Goal: Communication & Community: Connect with others

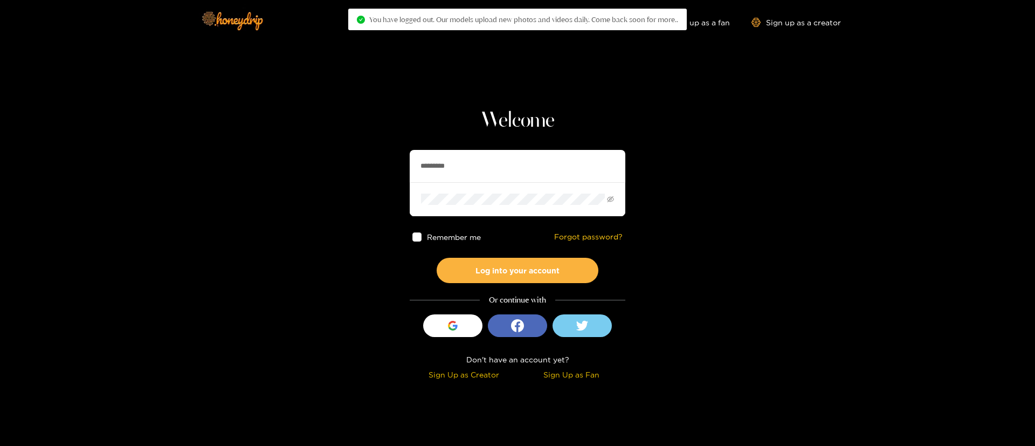
click at [627, 84] on section "Welcome ********* Remember me Forgot password? Log into your account Or continu…" at bounding box center [517, 191] width 1035 height 383
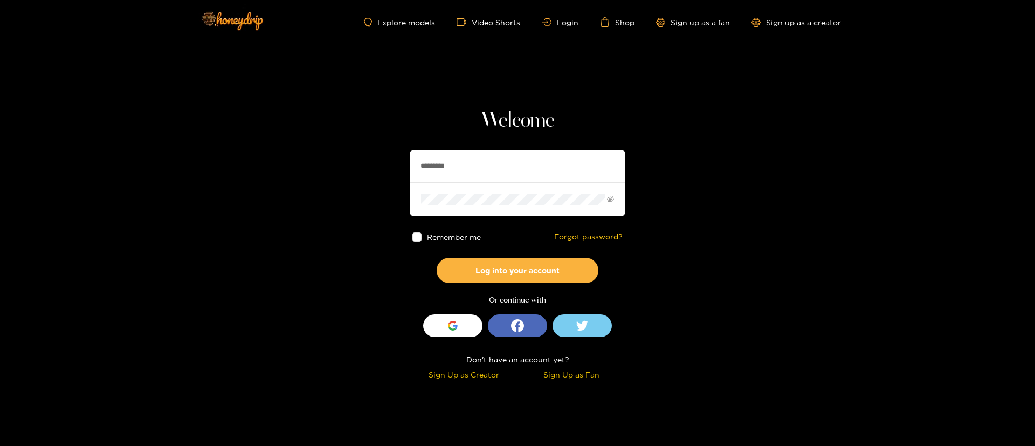
click at [640, 140] on section "Welcome ********* Remember me Forgot password? Log into your account Or continu…" at bounding box center [517, 191] width 1035 height 383
type input "*********"
click at [490, 165] on input "*********" at bounding box center [518, 166] width 216 height 32
type input "*"
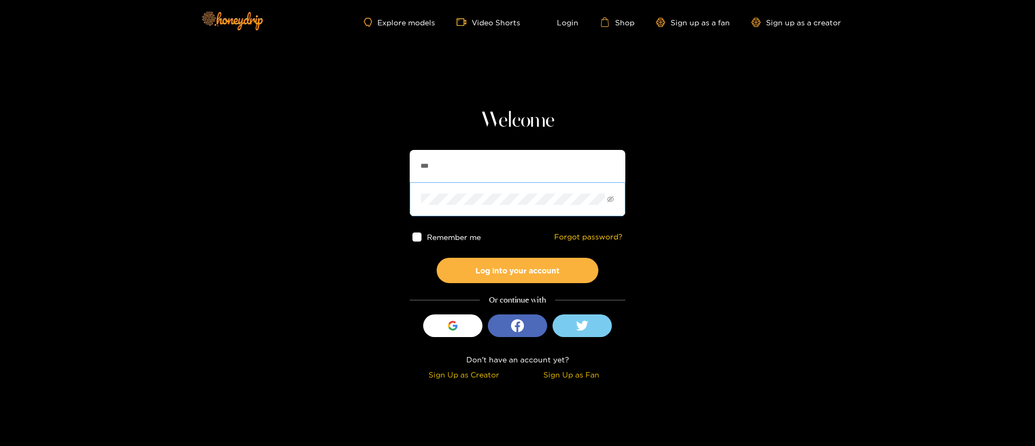
type input "******"
click at [496, 280] on button "Log into your account" at bounding box center [518, 270] width 162 height 25
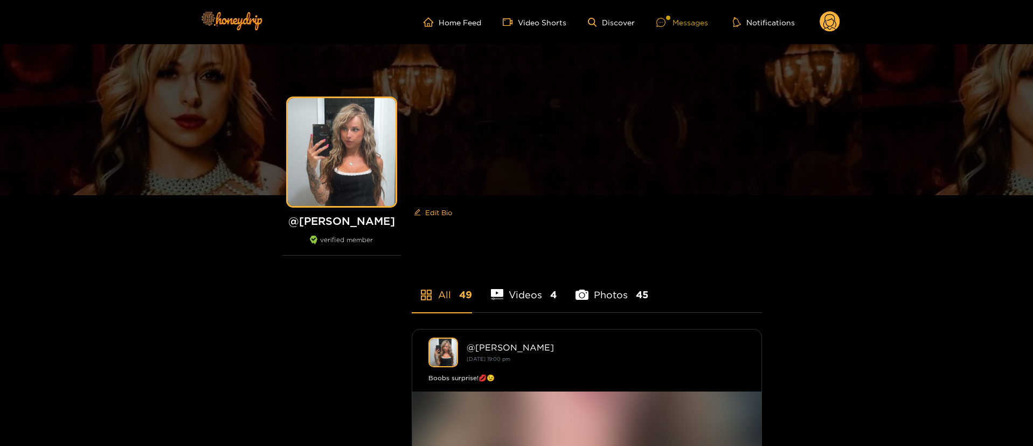
click at [686, 20] on div "Messages" at bounding box center [682, 22] width 52 height 12
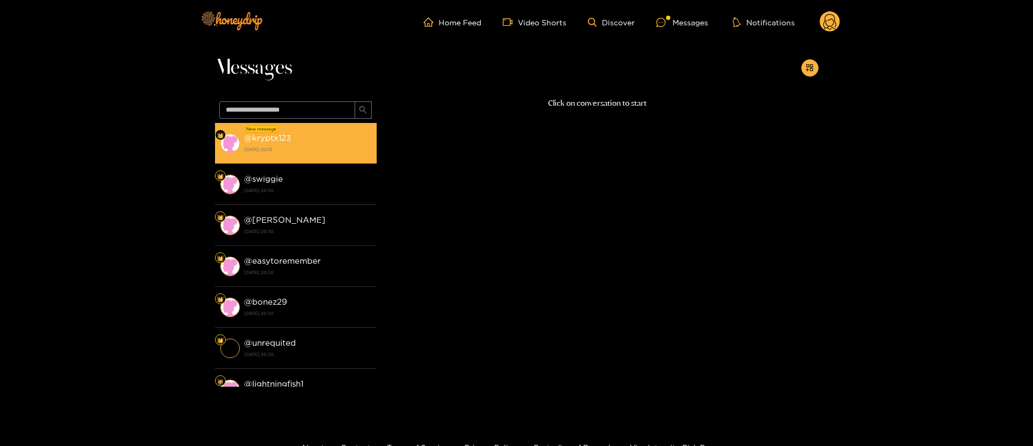
click at [297, 156] on li "New message @ kryptx123 18 September 2025 02:15" at bounding box center [296, 143] width 162 height 41
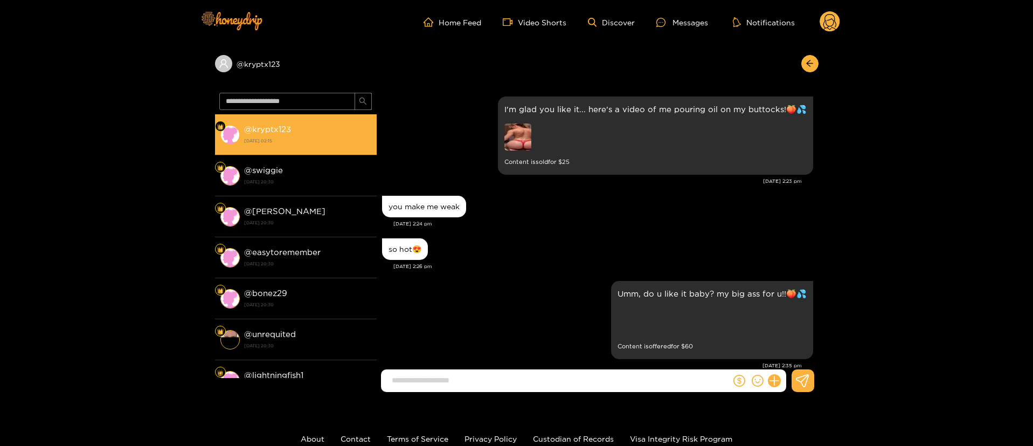
scroll to position [1035, 0]
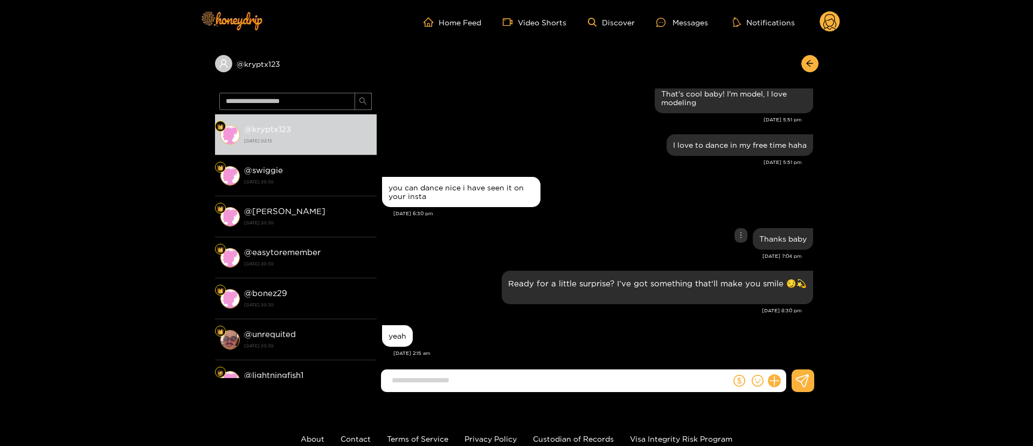
click at [442, 225] on div "Thanks baby" at bounding box center [597, 238] width 431 height 27
click at [515, 214] on div "you can dance nice i have seen it on your insta Sep. 17, 6:30 pm" at bounding box center [597, 199] width 431 height 51
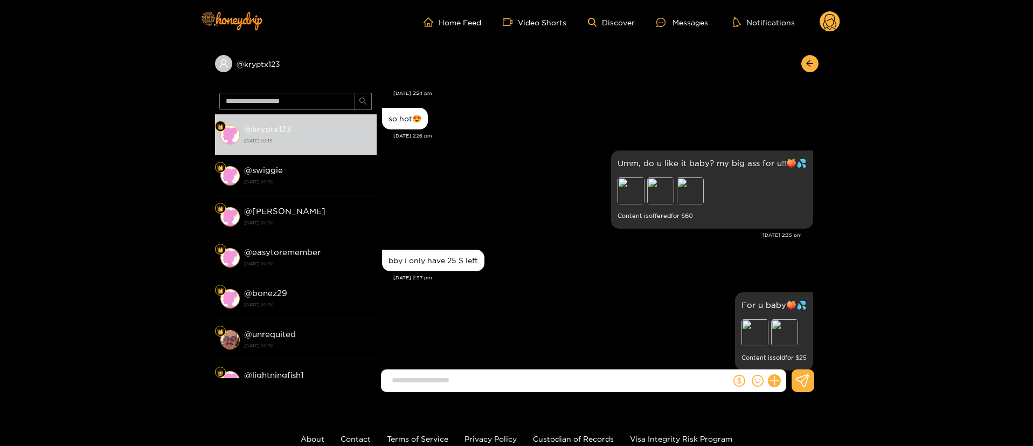
scroll to position [546, 0]
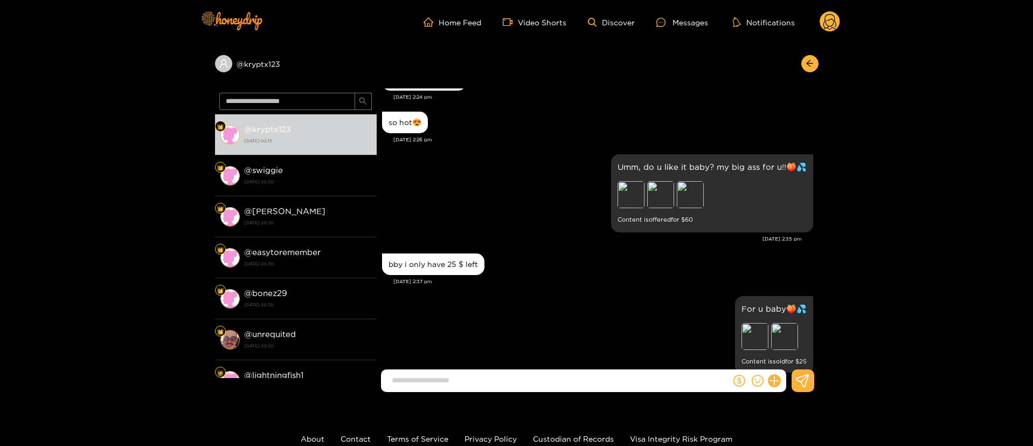
click at [536, 298] on div "For u baby🍑💦 Preview Preview Content is sold for $ 25" at bounding box center [597, 335] width 431 height 84
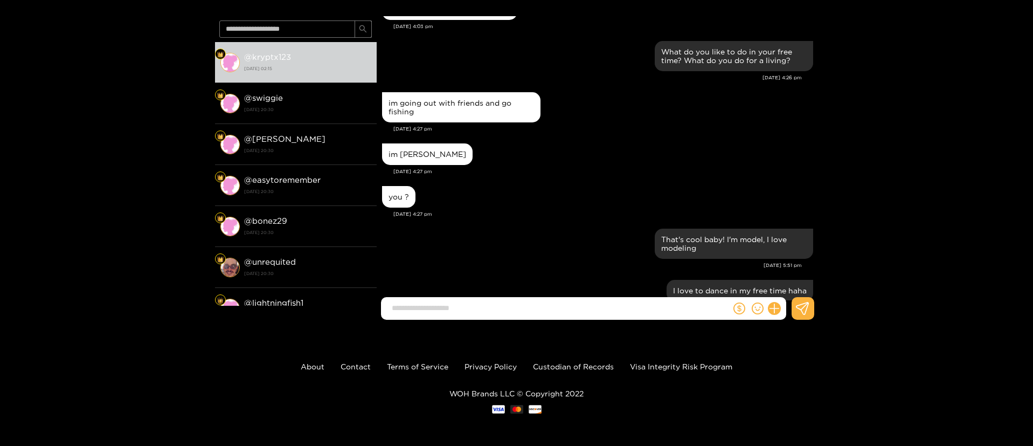
scroll to position [1035, 0]
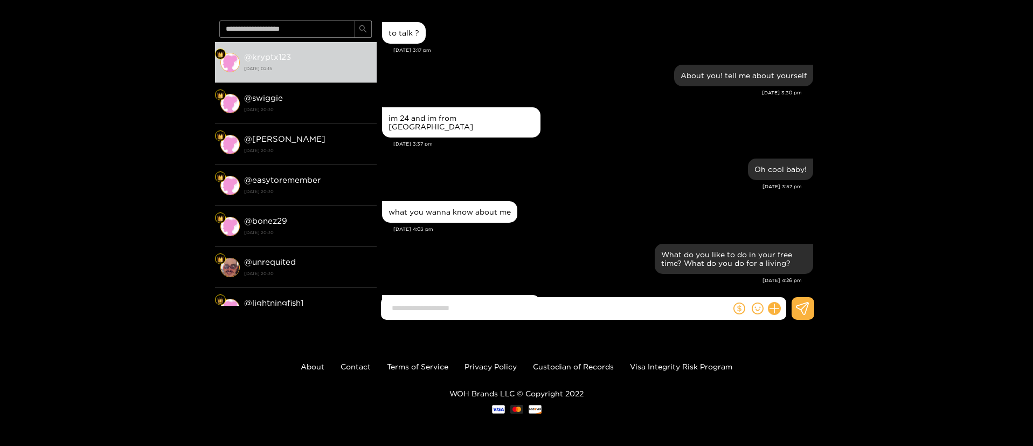
click at [988, 265] on div "@ kryptx123 @ kryptx123 18 September 2025 02:15 @ swiggie 17 September 2025 20:…" at bounding box center [516, 150] width 1033 height 356
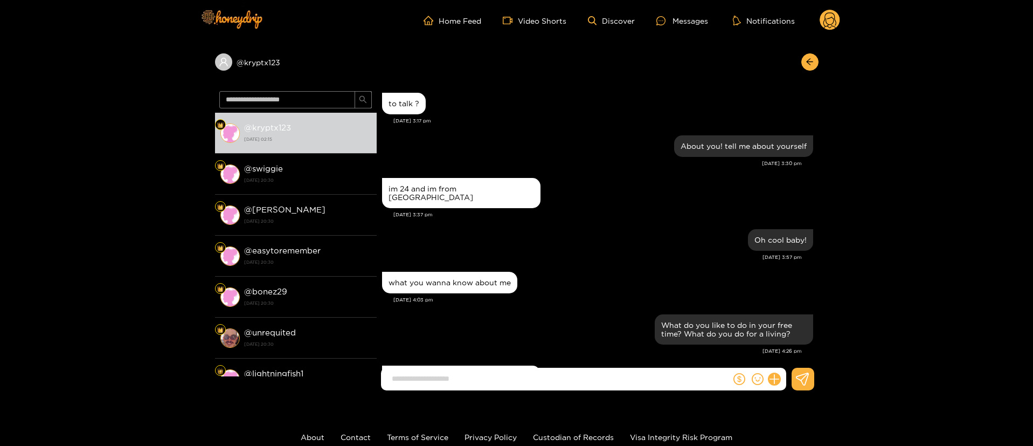
scroll to position [0, 0]
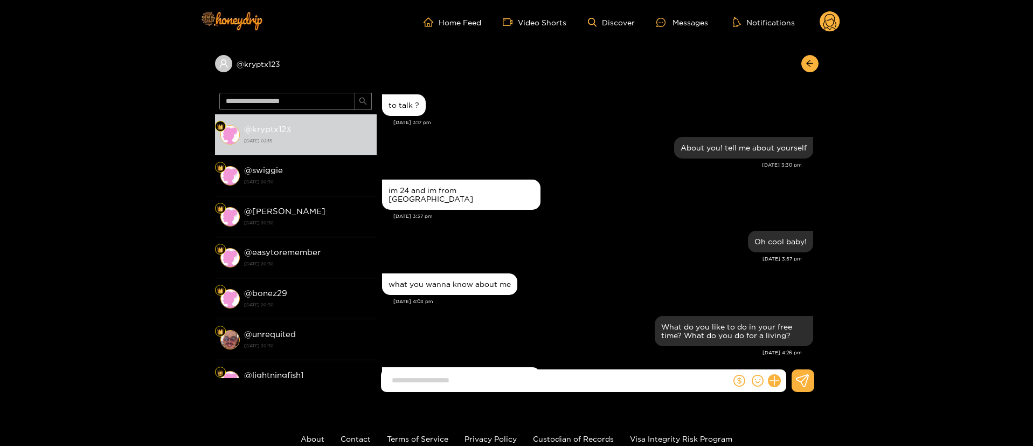
click at [617, 272] on div "what you wanna know about me" at bounding box center [597, 284] width 431 height 27
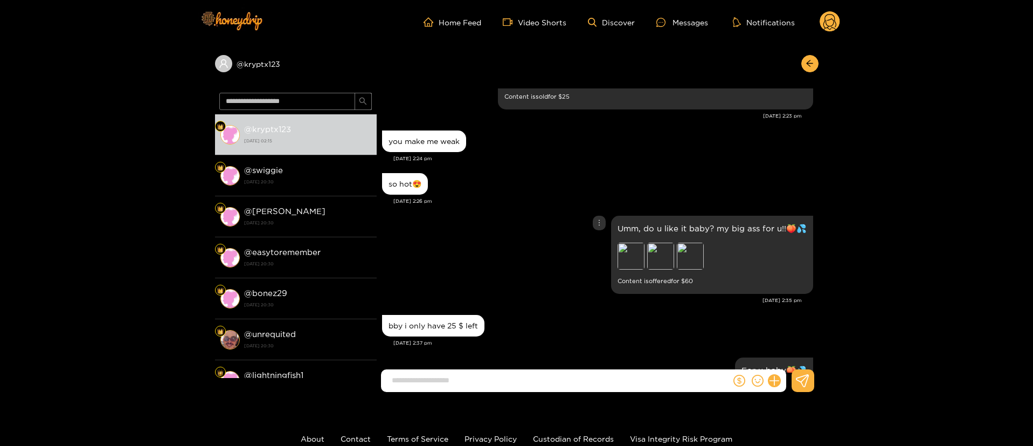
scroll to position [453, 0]
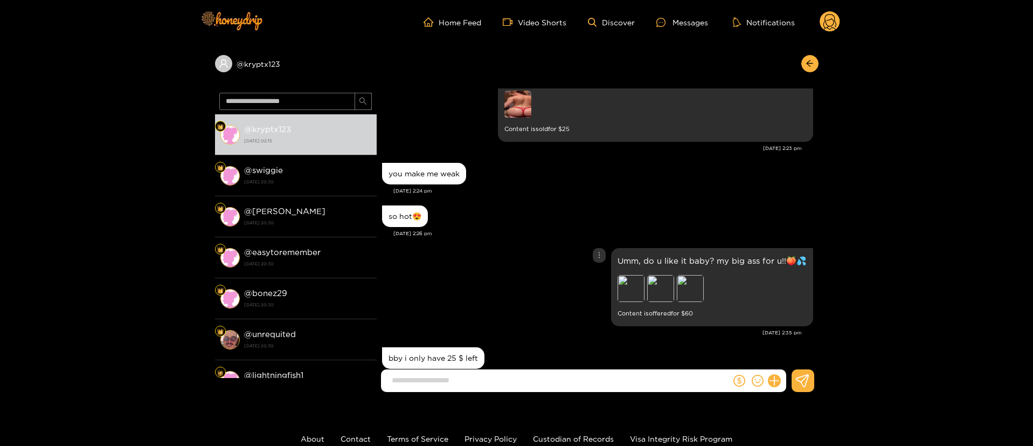
click at [508, 278] on div "Umm, do u like it baby? my big ass for u!!🍑💦 Preview Preview Preview Content is…" at bounding box center [597, 287] width 431 height 84
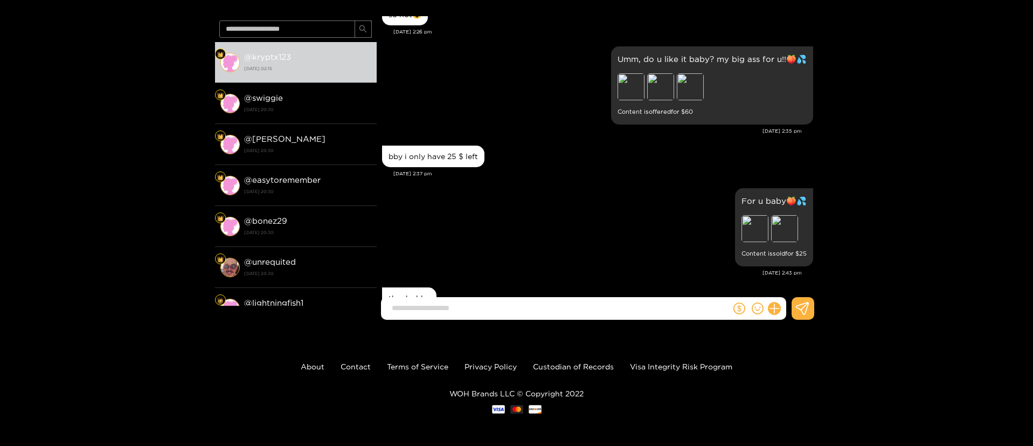
scroll to position [0, 0]
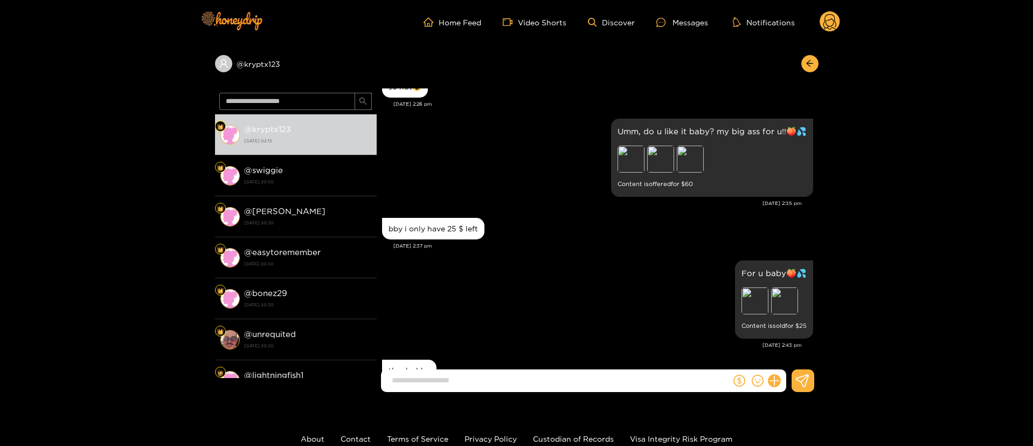
click at [523, 233] on div "bby i only have 25 $ left" at bounding box center [597, 228] width 431 height 27
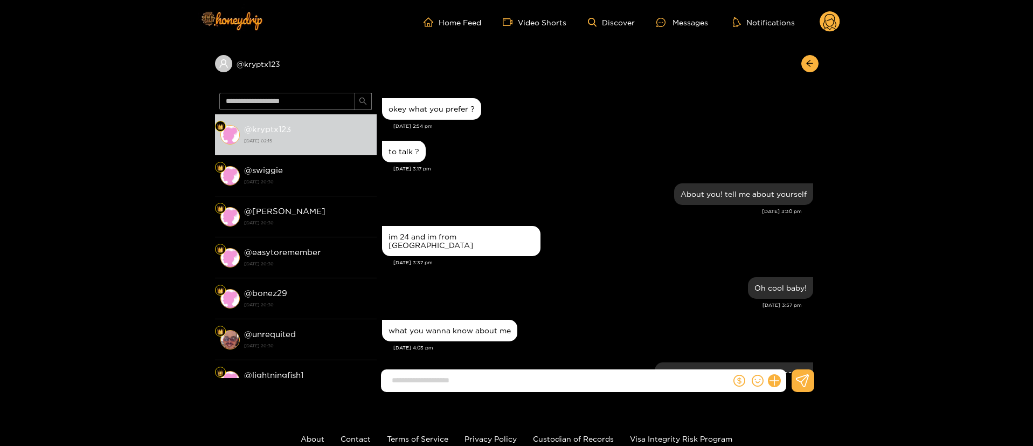
scroll to position [981, 0]
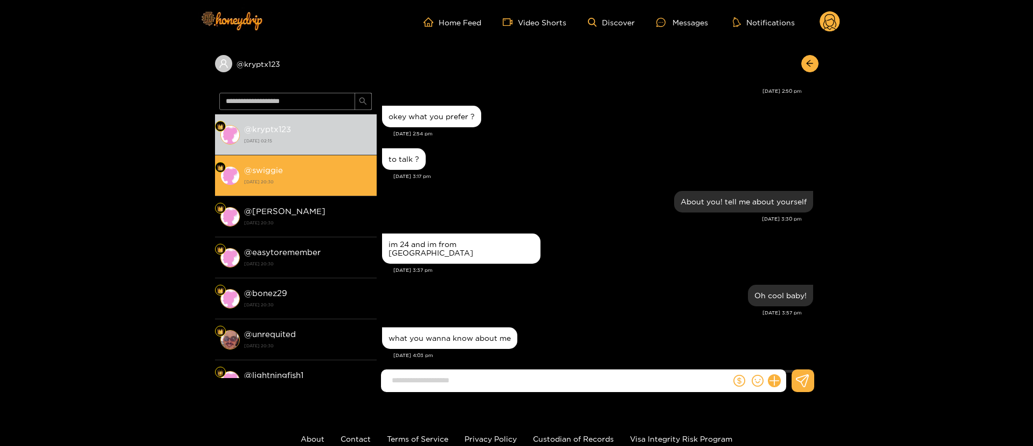
click at [322, 189] on li "@ swiggie 17 September 2025 20:30" at bounding box center [296, 175] width 162 height 41
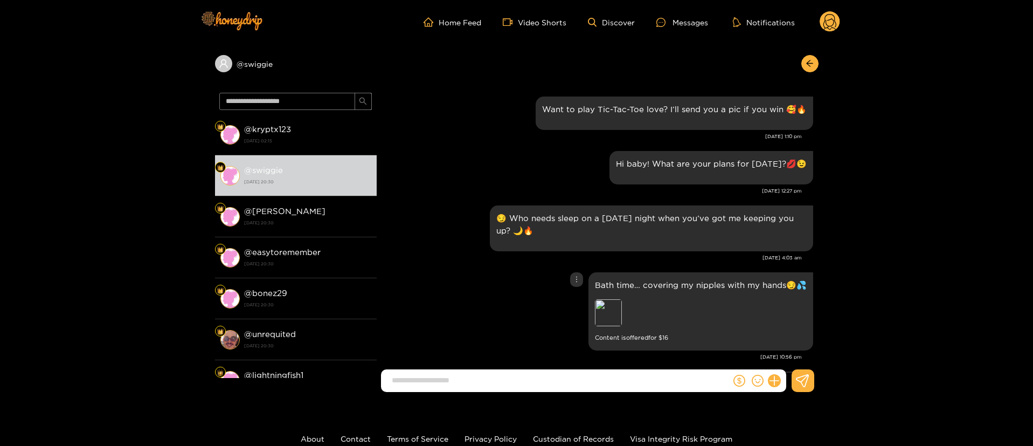
click at [464, 283] on div "Bath time… covering my nipples with my hands😏💦 Preview Content is offered for $…" at bounding box center [597, 311] width 431 height 84
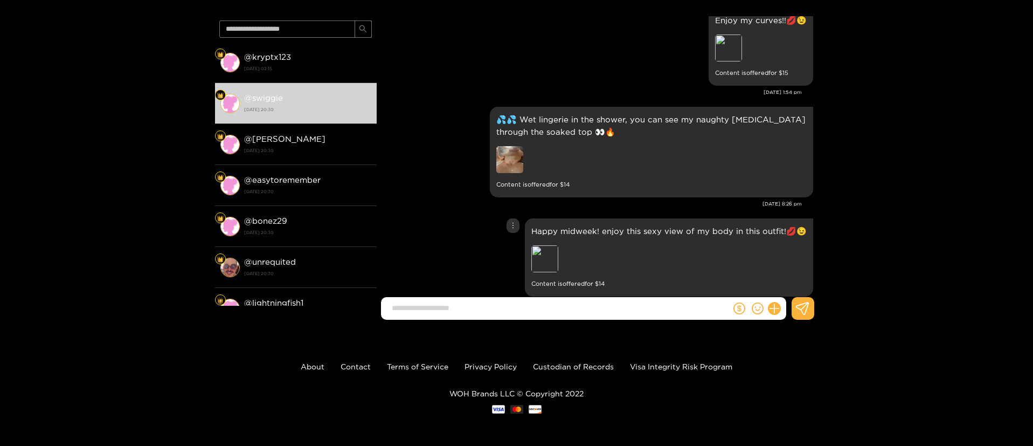
scroll to position [824, 0]
click at [523, 140] on div "💦💦 Wet lingerie in the shower, you can see my naughty pasties through the soake…" at bounding box center [651, 153] width 310 height 78
click at [524, 133] on p "💦💦 Wet lingerie in the shower, you can see my naughty pasties through the soake…" at bounding box center [651, 126] width 310 height 25
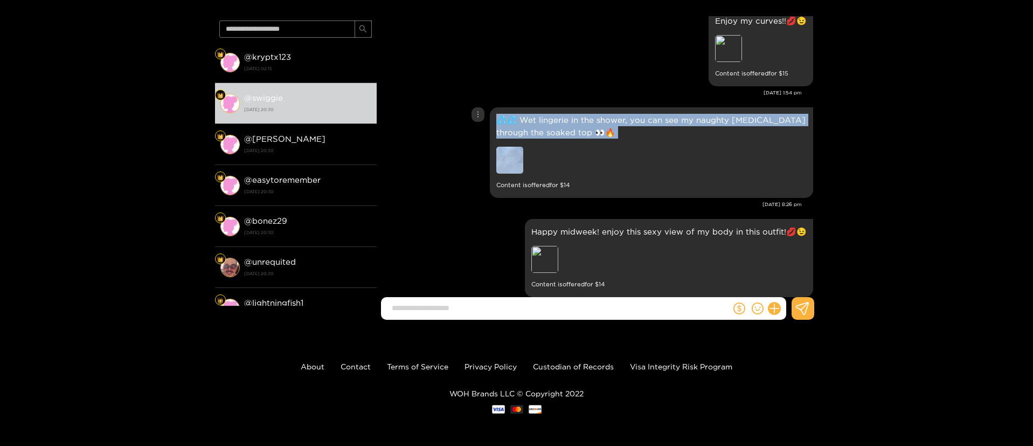
click at [524, 133] on p "💦💦 Wet lingerie in the shower, you can see my naughty pasties through the soake…" at bounding box center [651, 126] width 310 height 25
copy p "💦💦 Wet lingerie in the shower, you can see my naughty pasties through the soake…"
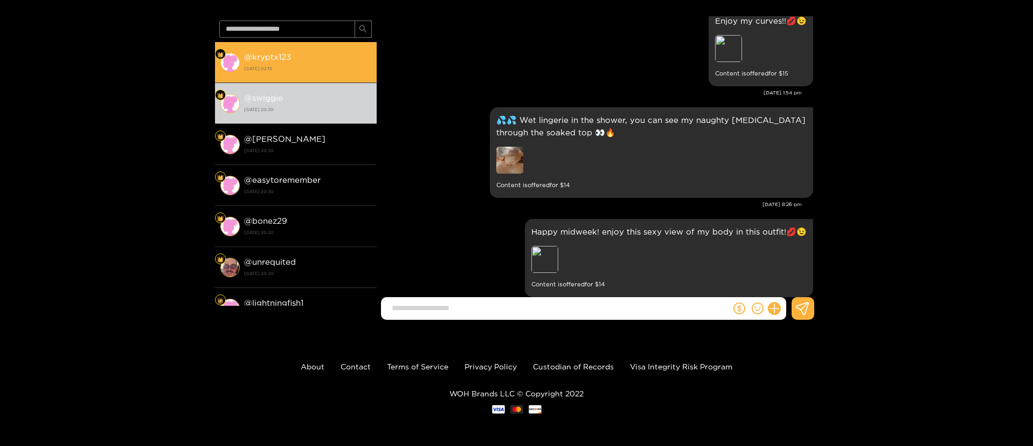
click at [298, 59] on div "@ kryptx123 18 September 2025 02:15" at bounding box center [307, 62] width 127 height 24
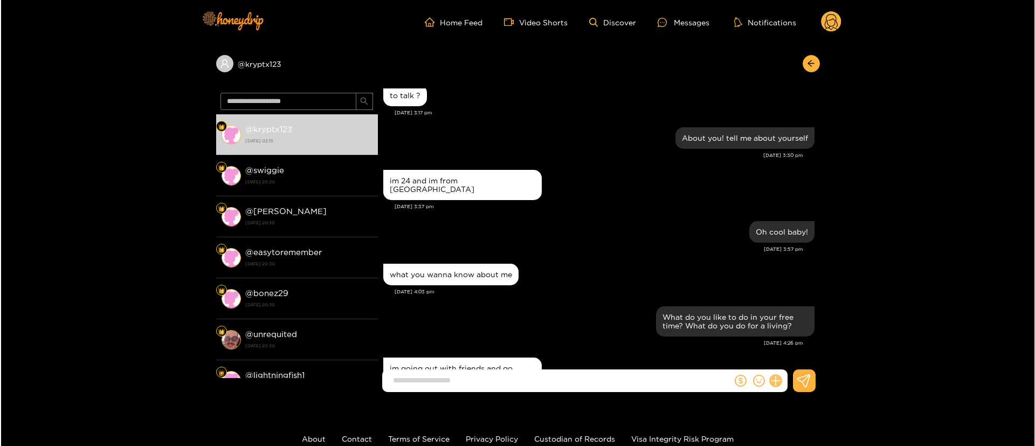
scroll to position [586, 0]
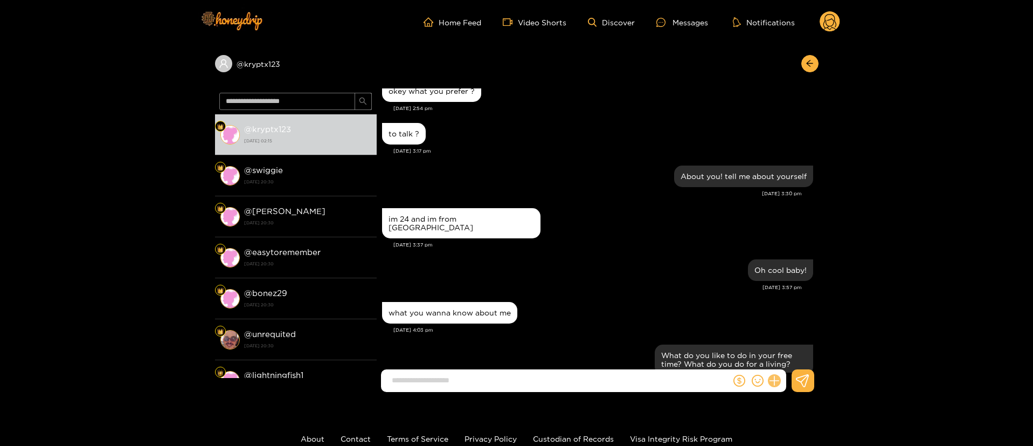
click at [773, 375] on icon at bounding box center [774, 381] width 12 height 12
click at [793, 358] on icon at bounding box center [794, 354] width 10 height 10
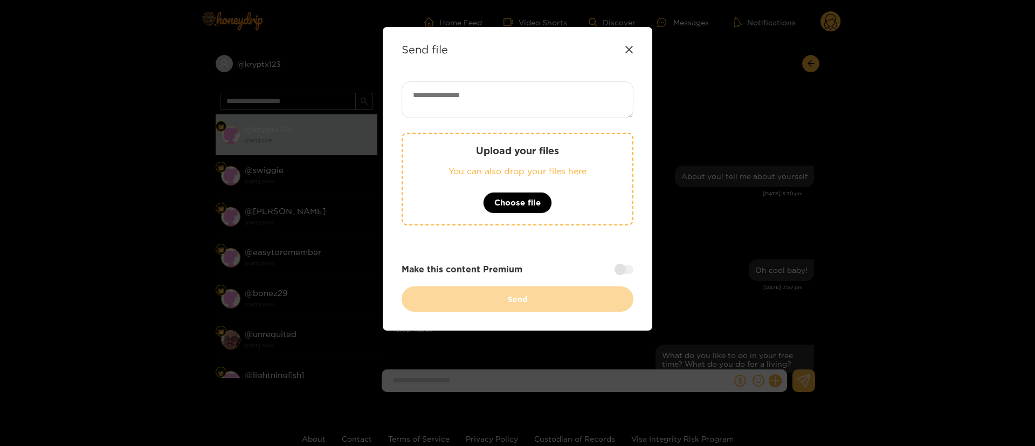
click at [534, 124] on div "Upload your files You can also drop your files here Choose file Make this conte…" at bounding box center [517, 196] width 232 height 230
click at [513, 93] on textarea at bounding box center [517, 99] width 232 height 37
paste textarea "**********"
type textarea "**********"
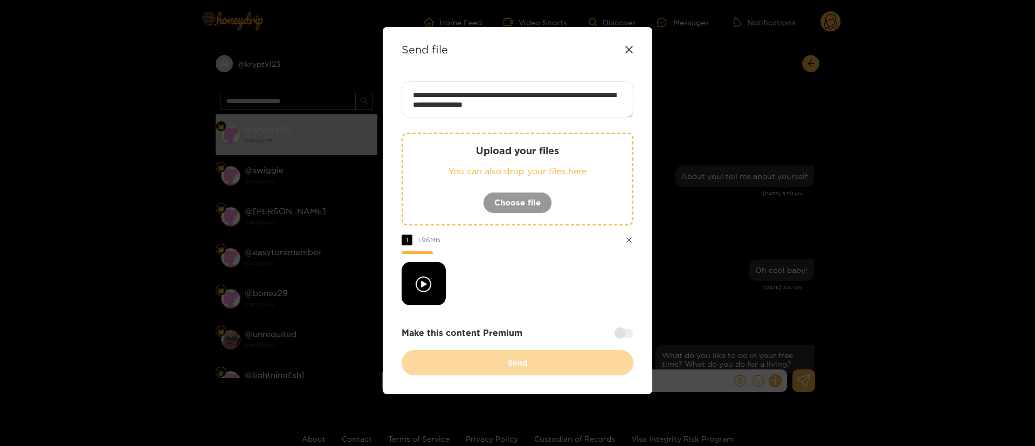
click at [618, 329] on div at bounding box center [623, 333] width 19 height 9
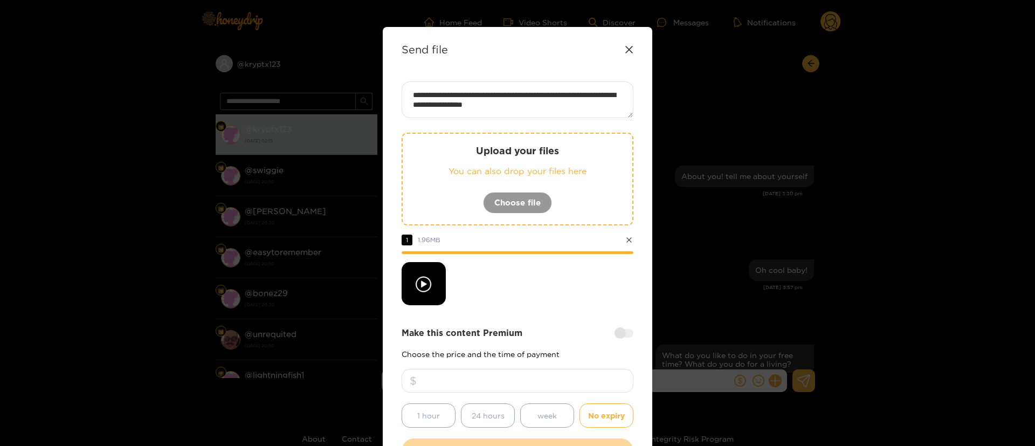
click at [580, 374] on input "number" at bounding box center [517, 381] width 232 height 24
type input "**"
click at [534, 281] on div at bounding box center [517, 283] width 232 height 43
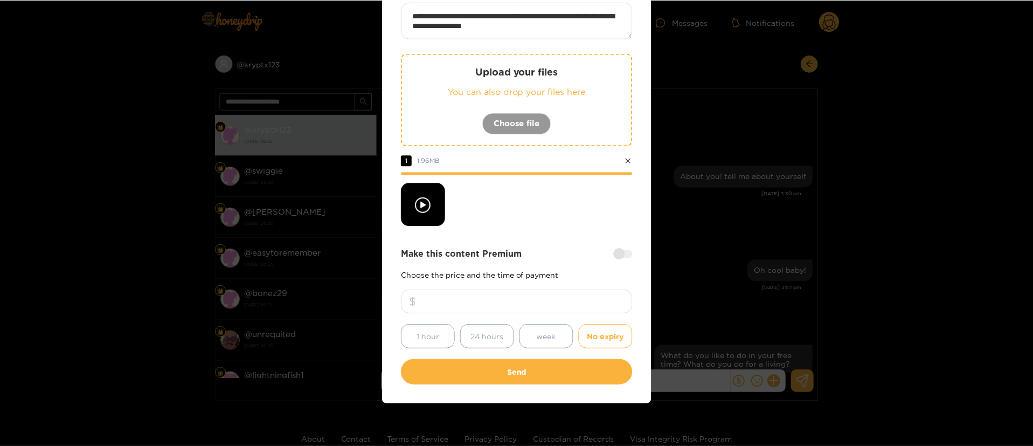
scroll to position [80, 0]
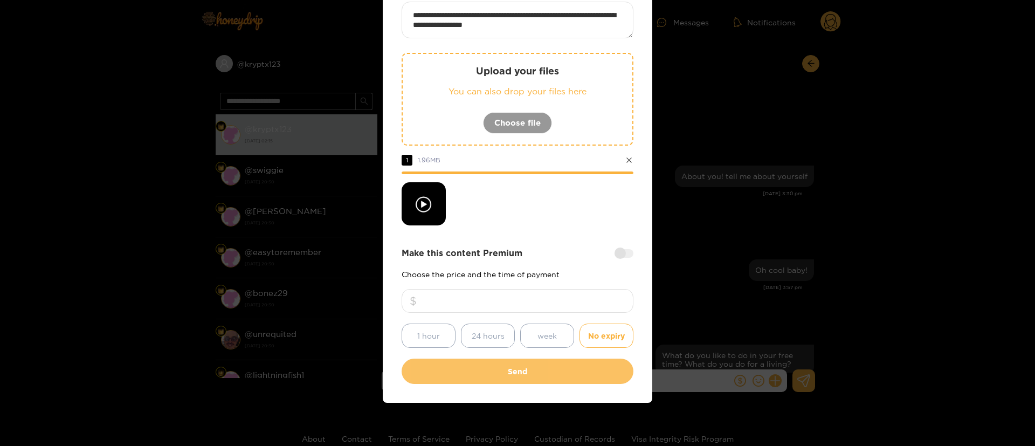
click at [537, 377] on button "Send" at bounding box center [517, 370] width 232 height 25
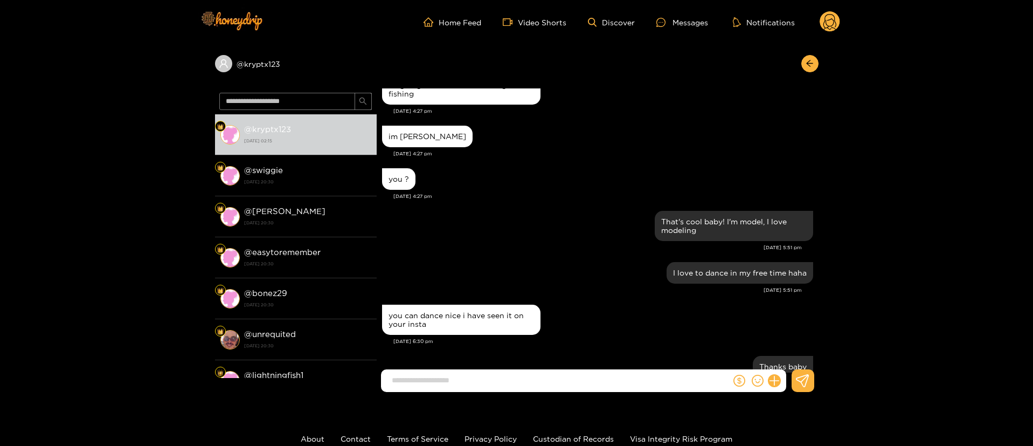
scroll to position [1666, 0]
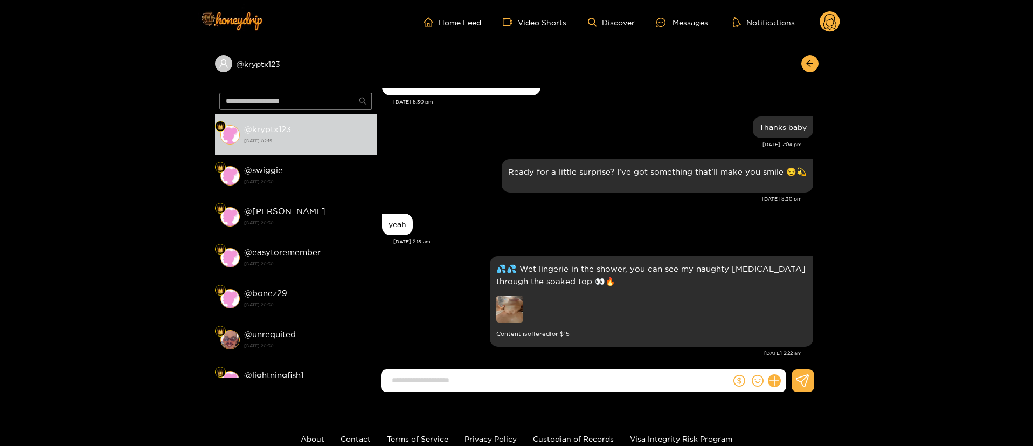
click at [483, 217] on div "yeah" at bounding box center [597, 224] width 431 height 27
drag, startPoint x: 315, startPoint y: 56, endPoint x: 199, endPoint y: 88, distance: 119.8
click at [199, 88] on div "@ kryptx123 @ kryptx123 18 September 2025 02:15 @ swiggie 17 September 2025 20:…" at bounding box center [516, 222] width 1033 height 356
copy div
click at [423, 99] on div "you can dance nice i have seen it on your insta Sep. 17, 6:30 pm" at bounding box center [597, 88] width 431 height 51
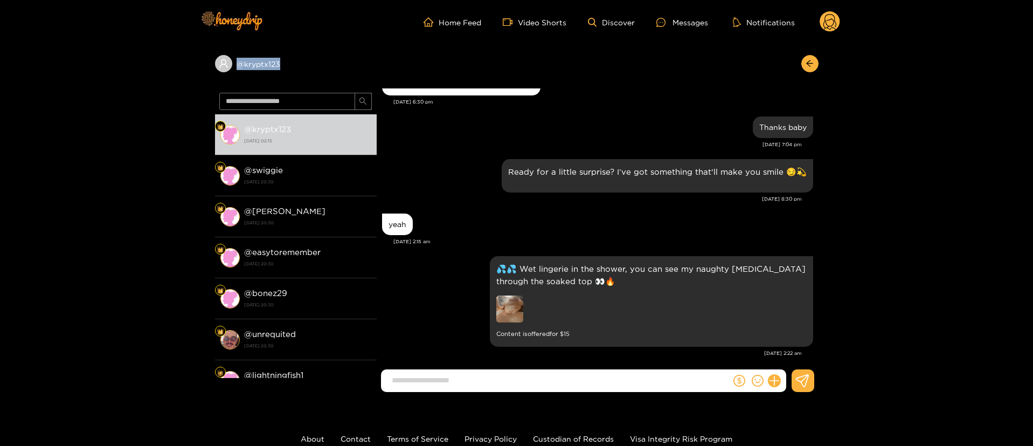
drag, startPoint x: 300, startPoint y: 52, endPoint x: 220, endPoint y: 79, distance: 84.2
click at [220, 79] on div "@ kryptx123" at bounding box center [517, 66] width 604 height 44
copy div "@ kryptx123"
click at [460, 195] on div "Sep. 17, 8:30 pm" at bounding box center [592, 199] width 420 height 8
click at [440, 285] on div "💦💦 Wet lingerie in the shower, you can see my naughty pasties through the soake…" at bounding box center [597, 301] width 431 height 96
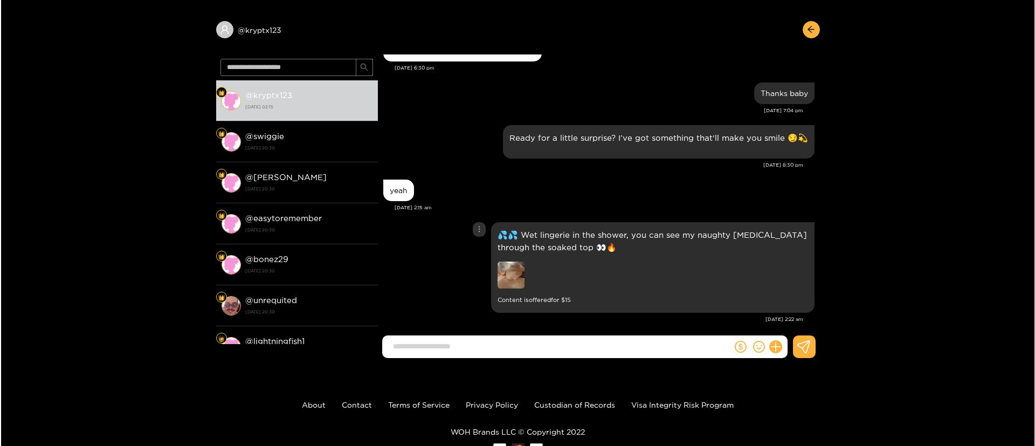
scroll to position [72, 0]
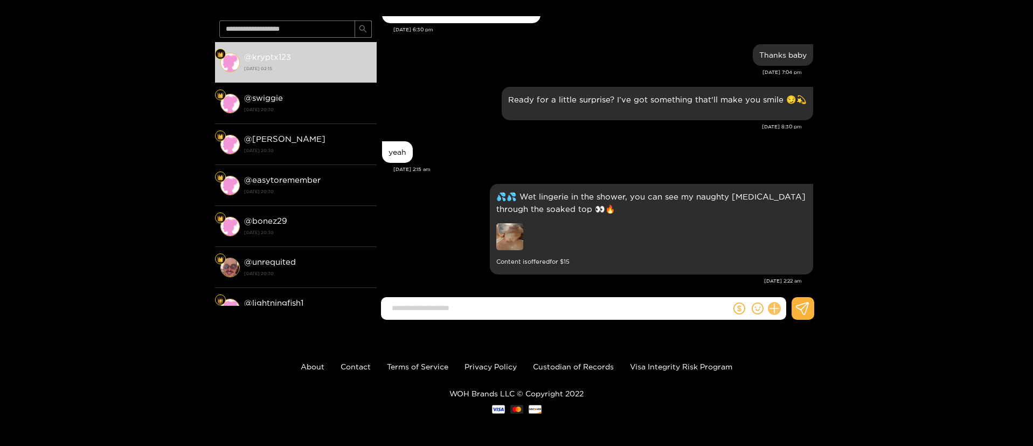
click at [772, 307] on icon at bounding box center [774, 308] width 12 height 12
click at [791, 286] on icon at bounding box center [794, 282] width 10 height 10
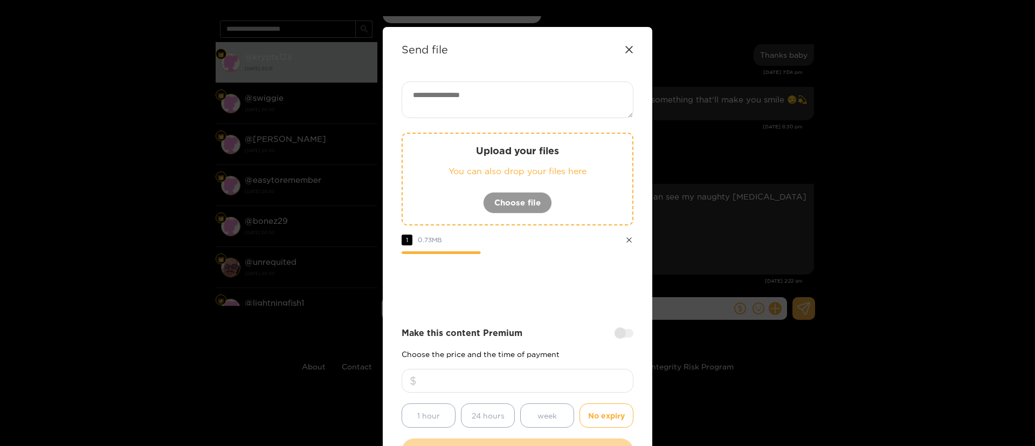
click at [515, 105] on textarea at bounding box center [517, 99] width 232 height 37
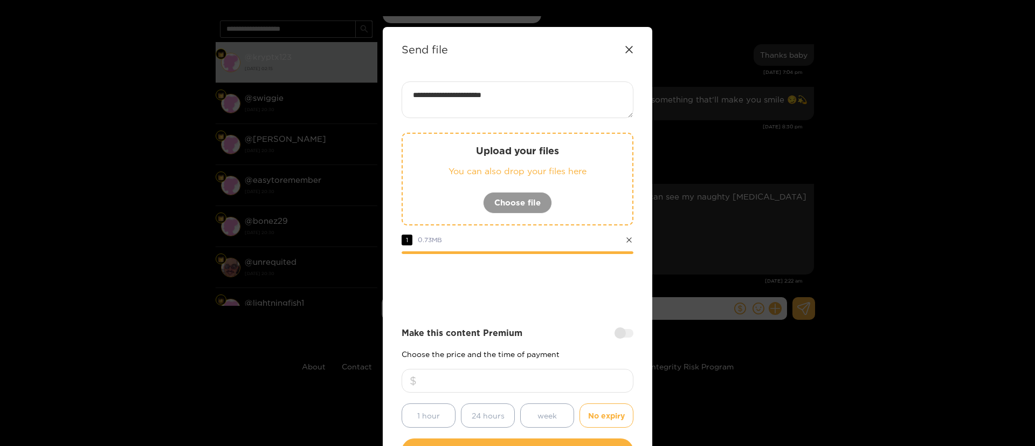
click at [556, 108] on textarea "**********" at bounding box center [517, 99] width 232 height 37
paste textarea "*****"
type textarea "**********"
click at [538, 380] on input "**" at bounding box center [517, 381] width 232 height 24
click at [556, 296] on div at bounding box center [517, 283] width 232 height 43
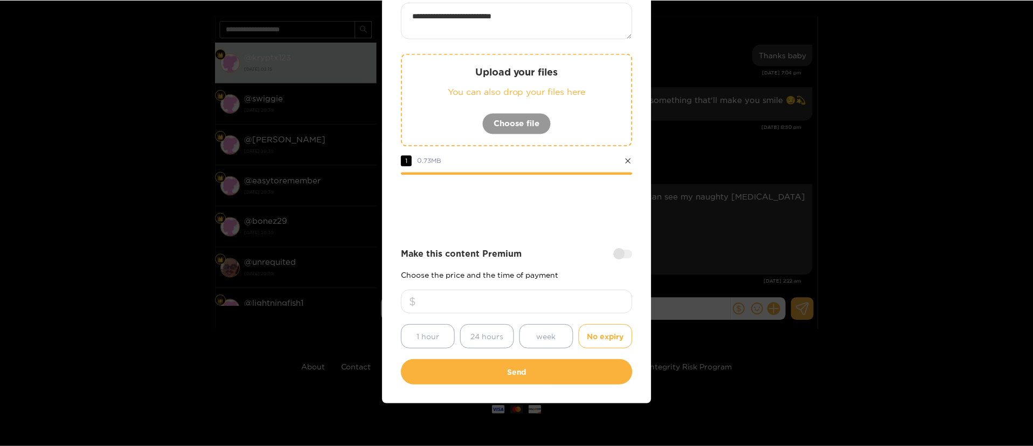
scroll to position [80, 0]
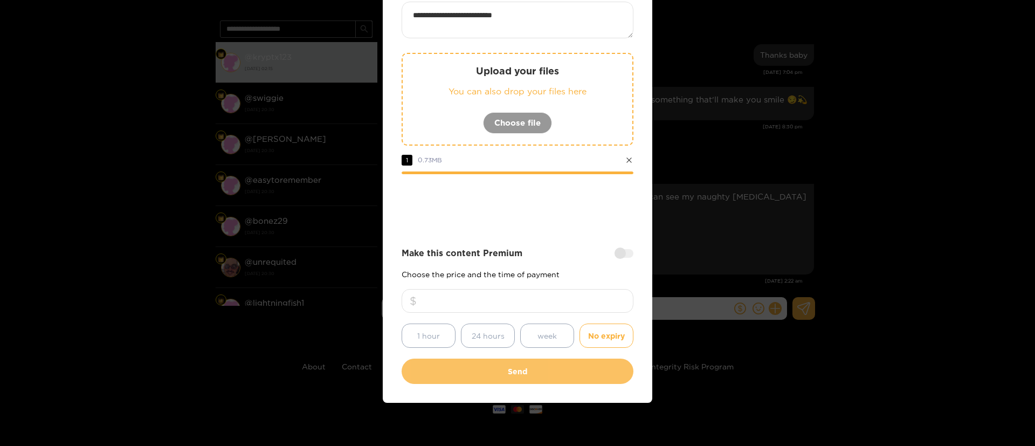
click at [532, 359] on button "Send" at bounding box center [517, 370] width 232 height 25
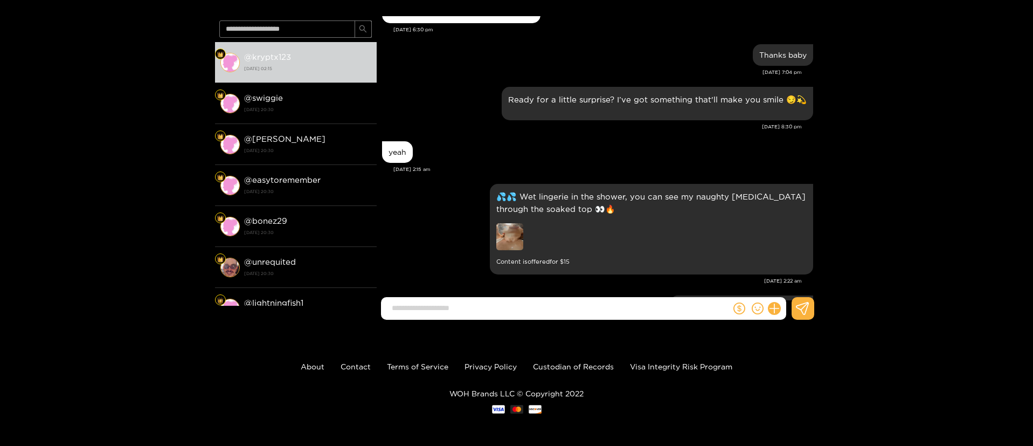
scroll to position [16, 0]
click at [456, 238] on div "💦💦 Wet lingerie in the shower, you can see my naughty pasties through the soake…" at bounding box center [597, 229] width 431 height 96
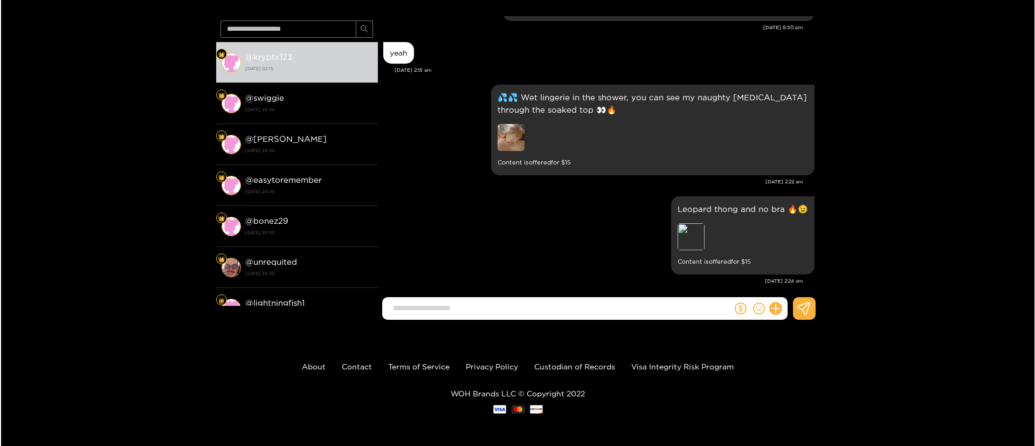
scroll to position [0, 0]
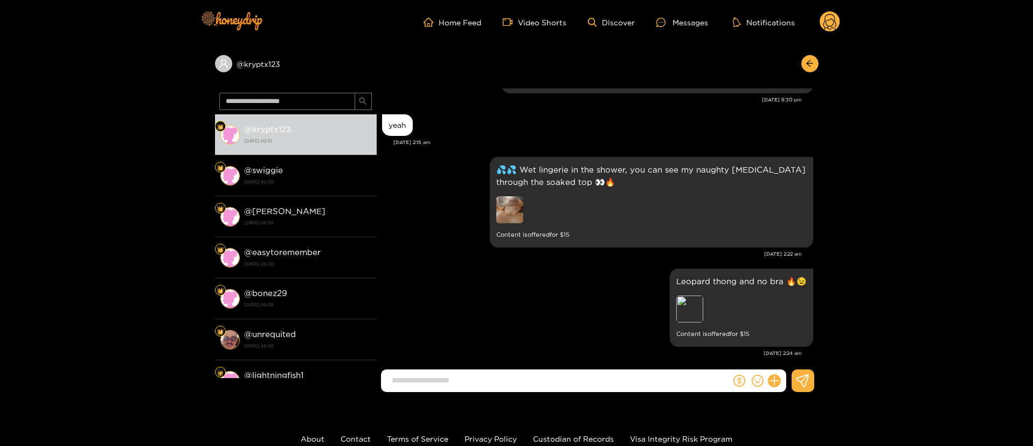
click at [774, 387] on div at bounding box center [758, 380] width 55 height 23
click at [780, 377] on button at bounding box center [774, 380] width 18 height 18
click at [804, 347] on button at bounding box center [795, 354] width 38 height 24
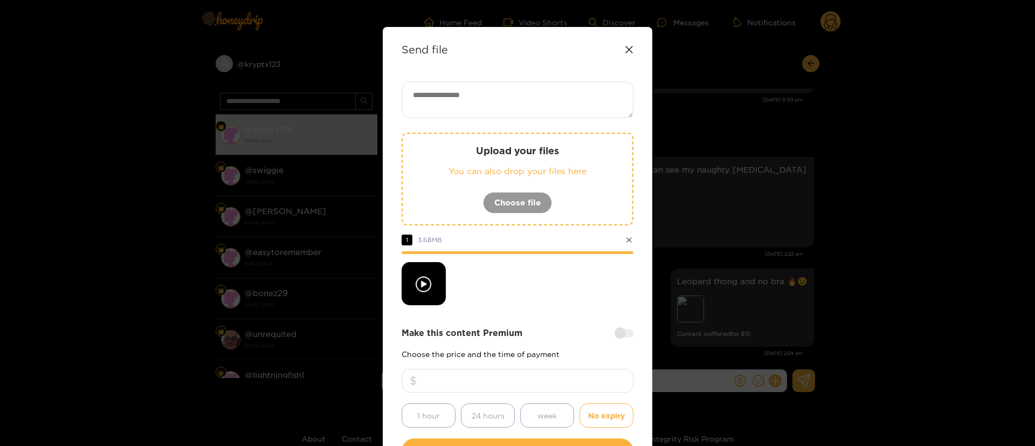
click at [507, 95] on textarea at bounding box center [517, 99] width 232 height 37
paste textarea "**********"
type textarea "**********"
drag, startPoint x: 546, startPoint y: 375, endPoint x: 398, endPoint y: 377, distance: 147.7
click at [398, 377] on div "**********" at bounding box center [517, 254] width 269 height 455
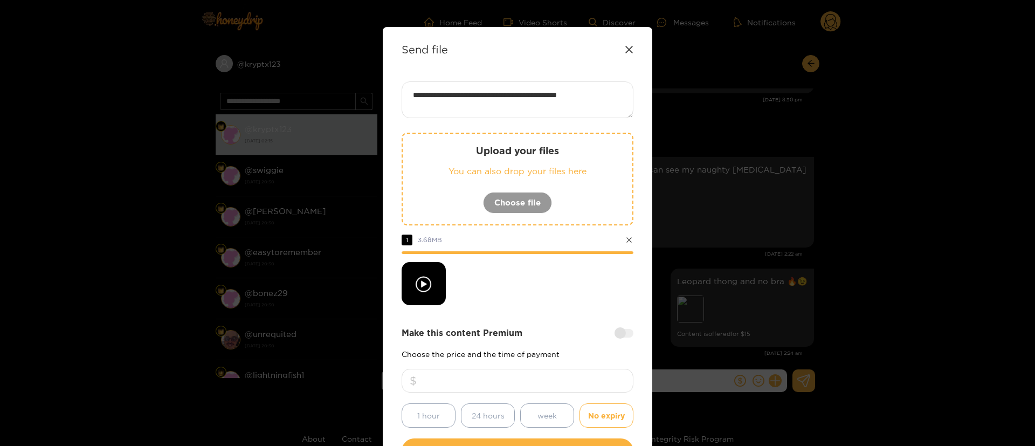
type input "**"
click at [613, 95] on textarea "**********" at bounding box center [517, 99] width 232 height 37
type textarea "**********"
click at [547, 275] on div at bounding box center [517, 283] width 232 height 43
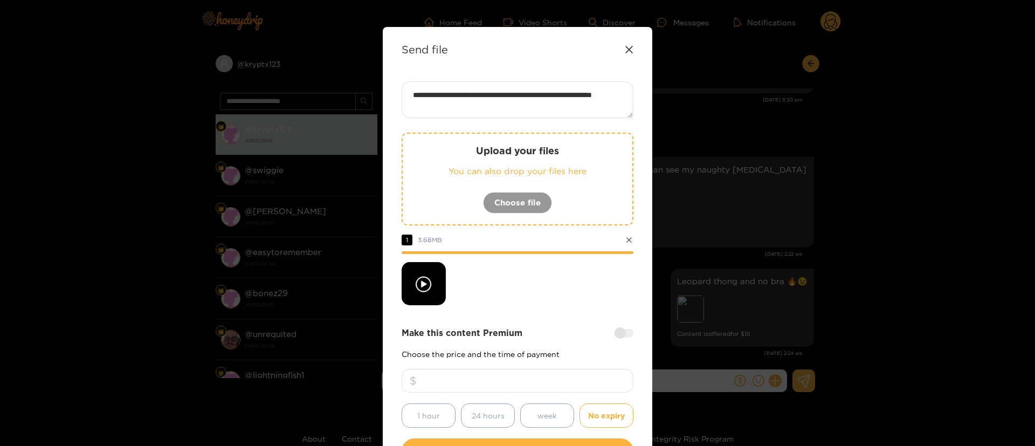
click at [547, 275] on div at bounding box center [517, 283] width 232 height 43
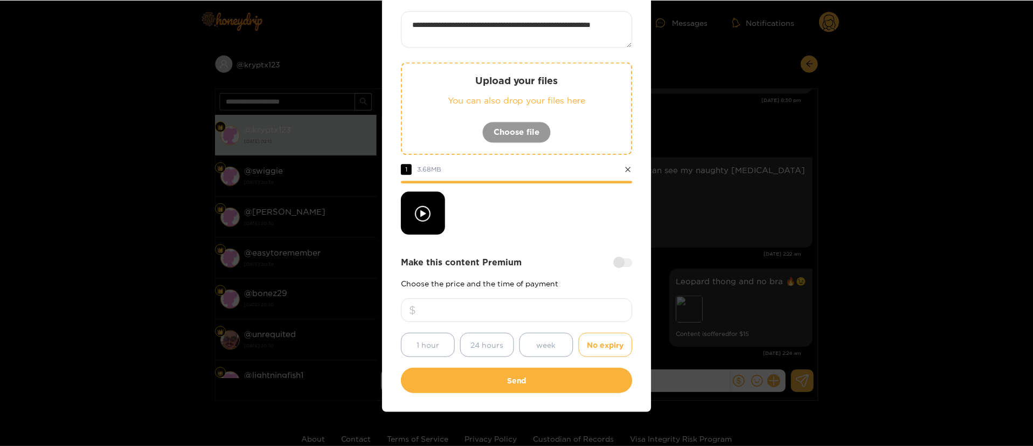
scroll to position [80, 0]
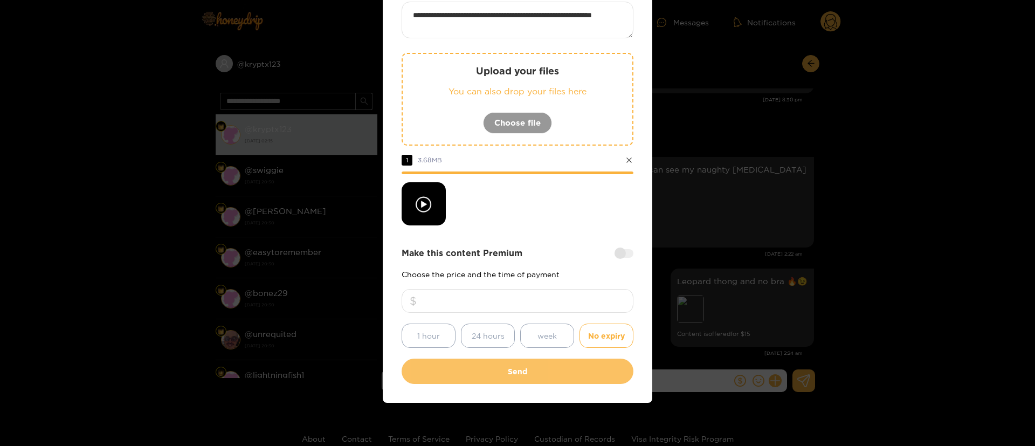
click at [530, 360] on button "Send" at bounding box center [517, 370] width 232 height 25
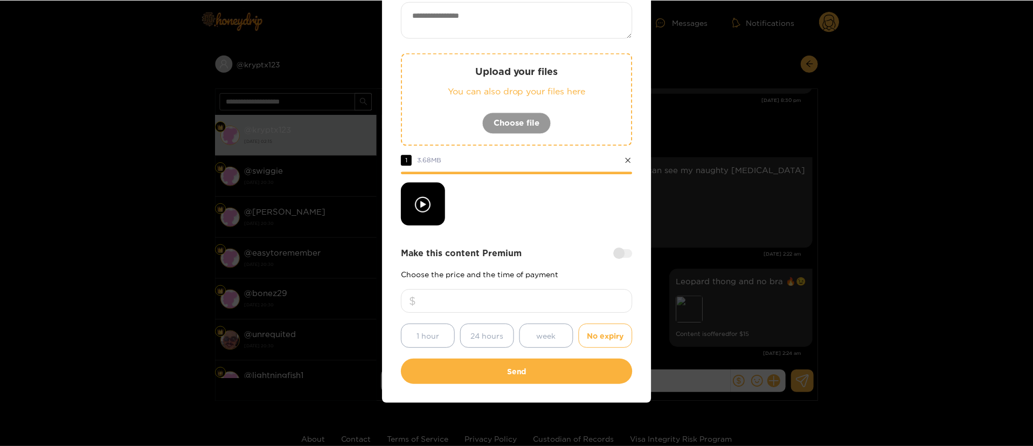
scroll to position [16, 0]
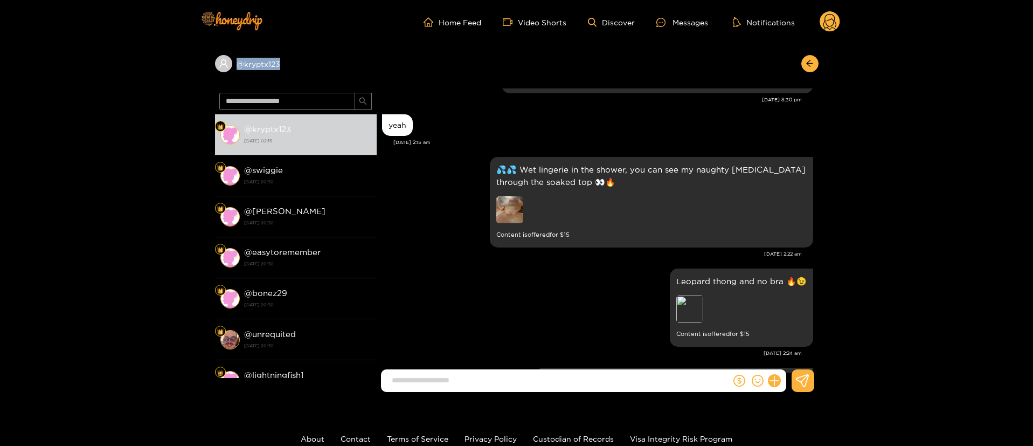
drag, startPoint x: 304, startPoint y: 77, endPoint x: 232, endPoint y: 79, distance: 72.3
click at [232, 79] on div "@ kryptx123" at bounding box center [517, 66] width 604 height 44
copy div "@ kryptx123"
click at [804, 60] on button "button" at bounding box center [809, 63] width 17 height 17
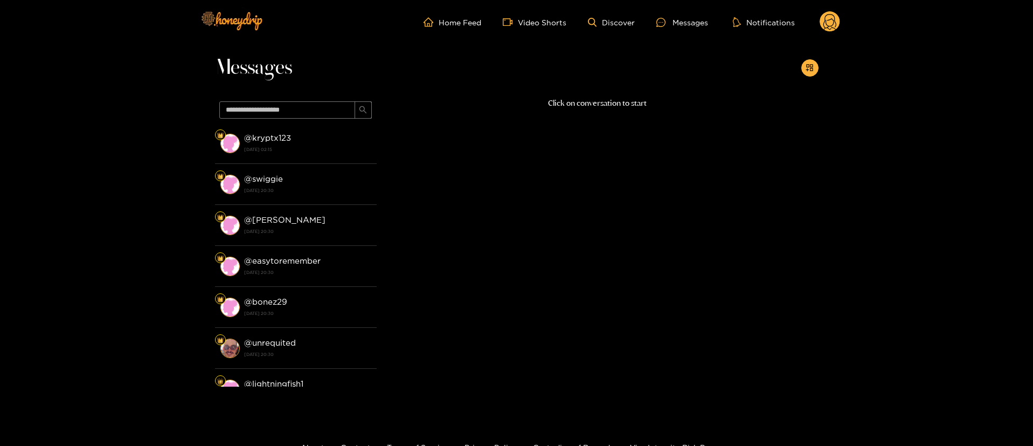
click at [830, 22] on circle at bounding box center [830, 21] width 20 height 20
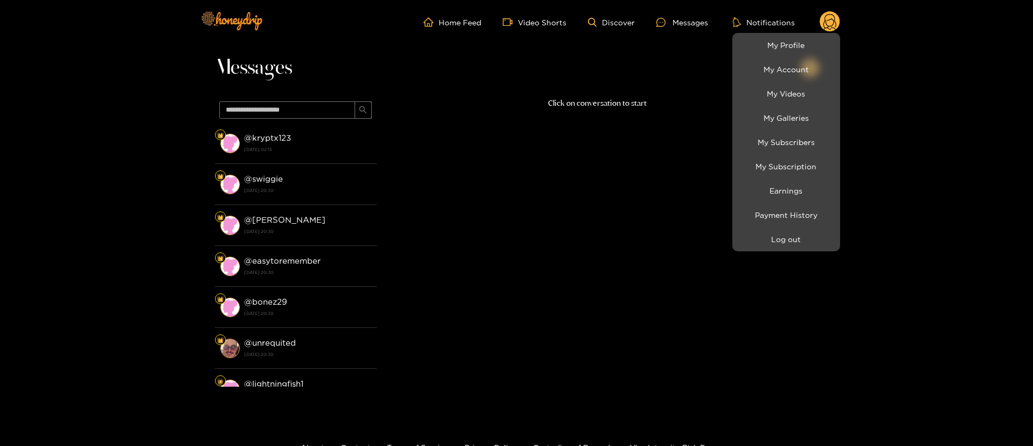
click at [642, 87] on div at bounding box center [516, 223] width 1033 height 446
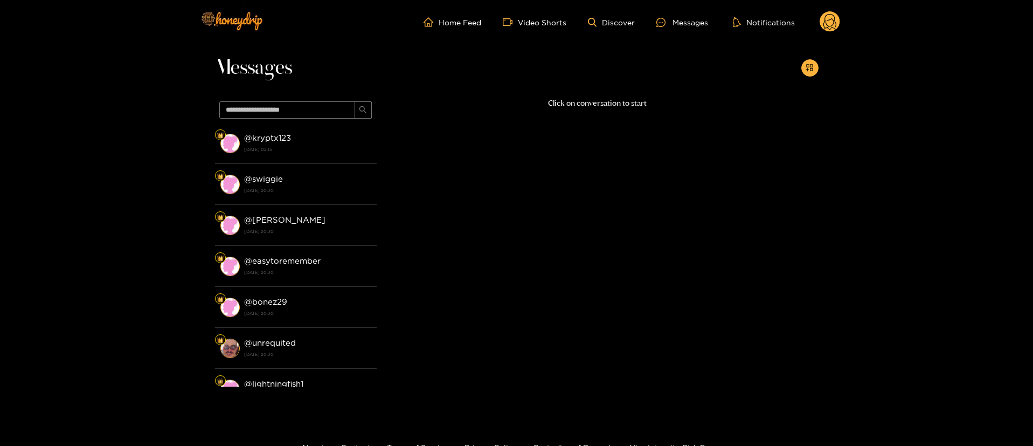
click at [642, 87] on div "Messages" at bounding box center [517, 70] width 604 height 53
click at [467, 277] on div "Click on conversation to start" at bounding box center [598, 239] width 442 height 284
click at [584, 136] on div "Click on conversation to start" at bounding box center [598, 239] width 442 height 284
click at [826, 25] on circle at bounding box center [830, 21] width 20 height 20
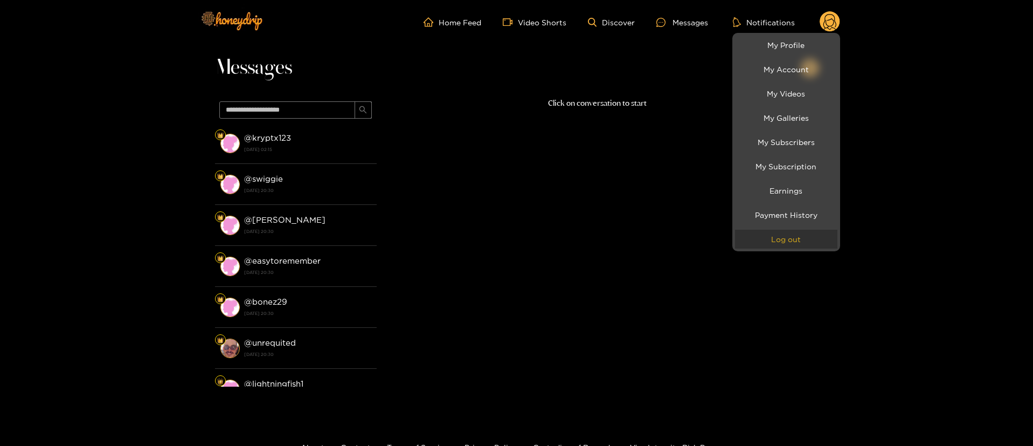
click at [794, 238] on button "Log out" at bounding box center [786, 239] width 102 height 19
